Goal: Check status: Check status

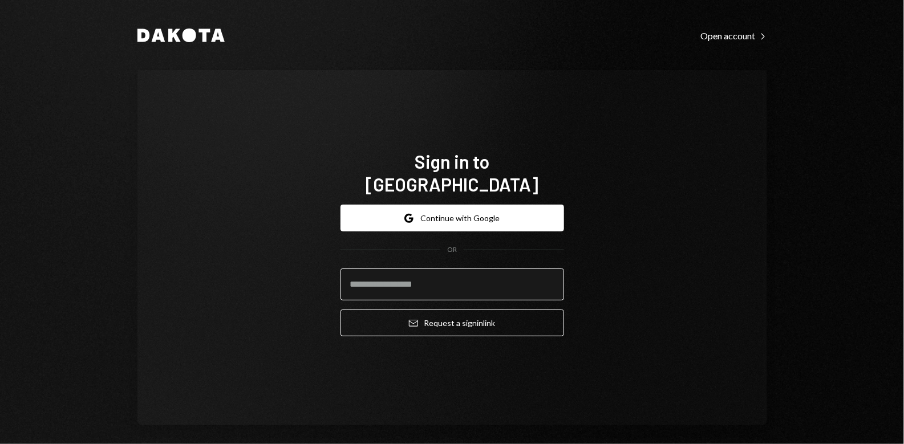
click at [432, 276] on input "email" at bounding box center [453, 285] width 224 height 32
type input "**********"
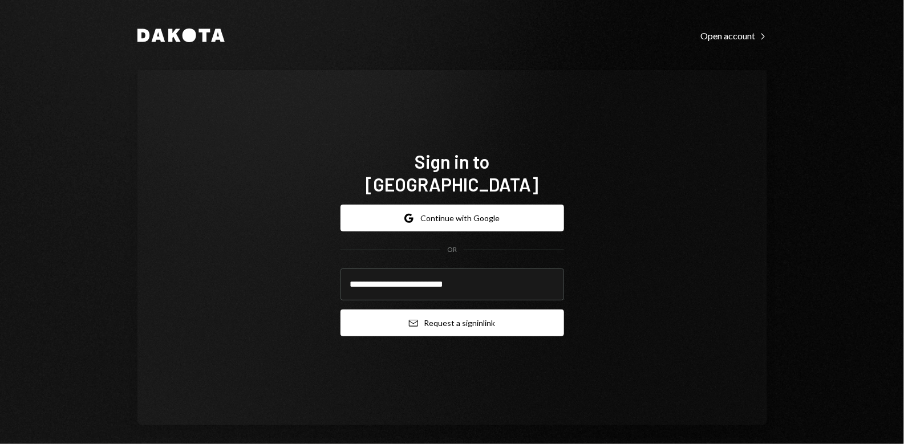
click at [431, 318] on button "Email Request a sign in link" at bounding box center [453, 323] width 224 height 27
click at [434, 311] on button "Email Request a sign in link" at bounding box center [453, 323] width 224 height 27
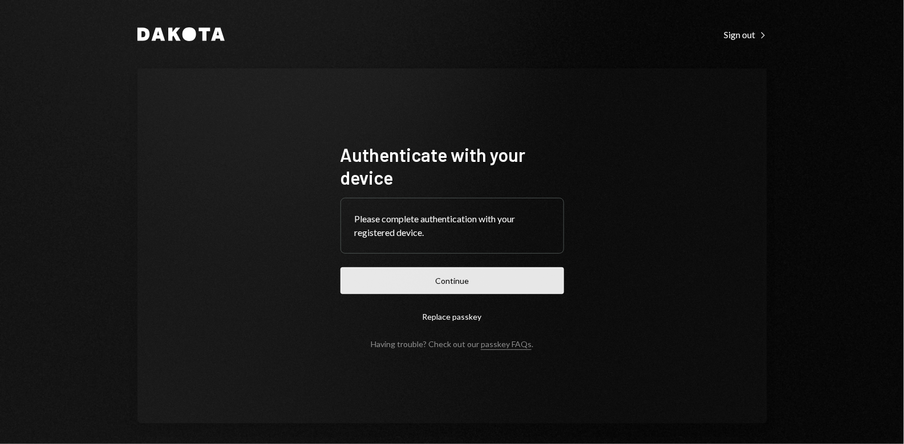
click at [450, 284] on button "Continue" at bounding box center [453, 281] width 224 height 27
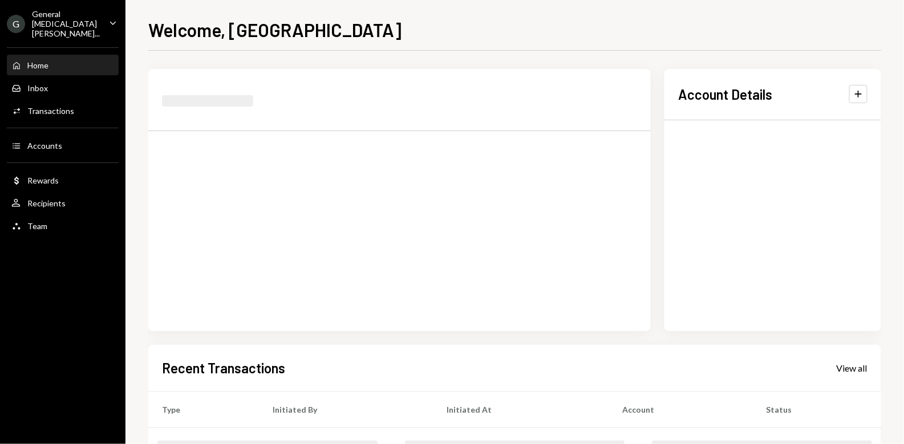
click at [138, 135] on div "Welcome, [PERSON_NAME] Account Details Plus Recent Transactions View all Type I…" at bounding box center [514, 222] width 779 height 444
click at [136, 110] on div "Welcome, [PERSON_NAME] Account Details Plus Recent Transactions View all Type I…" at bounding box center [514, 222] width 779 height 444
click at [136, 102] on div "Welcome, [PERSON_NAME] Account Details Plus Recent Transactions View all Type I…" at bounding box center [514, 222] width 779 height 444
click at [135, 100] on div "Welcome, [PERSON_NAME] Account Details Plus Recent Transactions View all Type I…" at bounding box center [514, 222] width 779 height 444
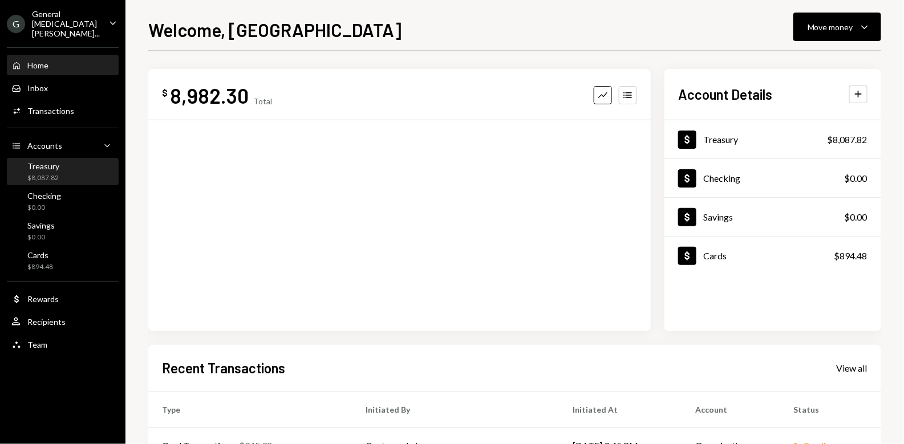
click at [62, 165] on div "Treasury $8,087.82" at bounding box center [62, 172] width 103 height 22
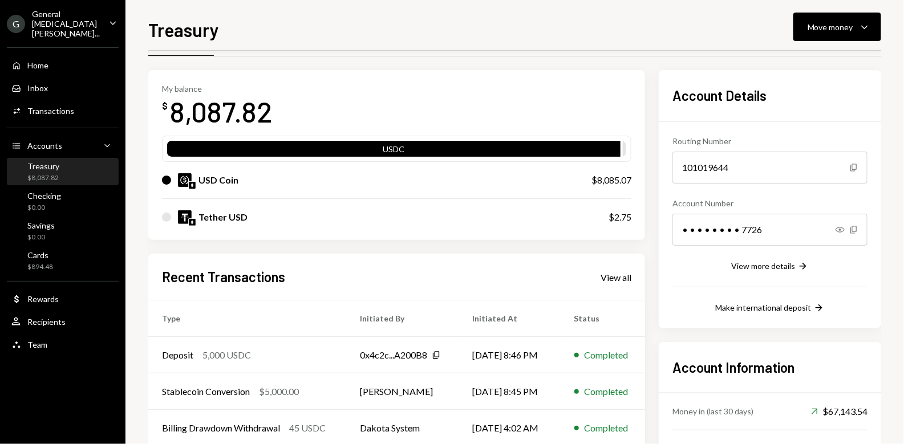
scroll to position [25, 0]
